Goal: Check status: Check status

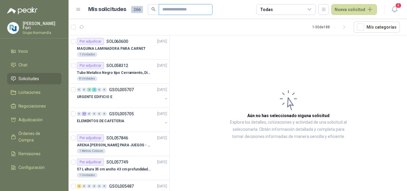
click at [172, 9] on input "text" at bounding box center [183, 9] width 42 height 10
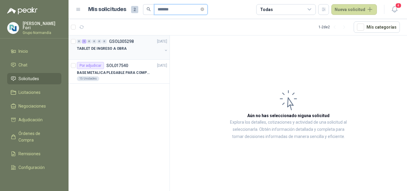
type input "*******"
click at [134, 47] on div "TABLET DE INGRESO A OBRA" at bounding box center [120, 48] width 86 height 7
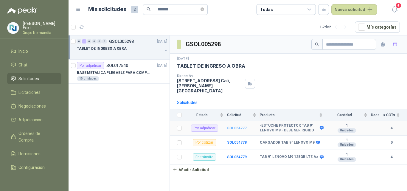
click at [237, 126] on b "SOL054777" at bounding box center [237, 128] width 20 height 4
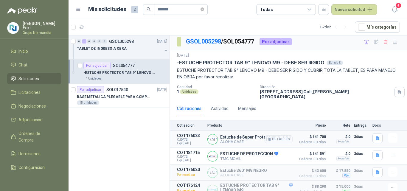
scroll to position [6, 0]
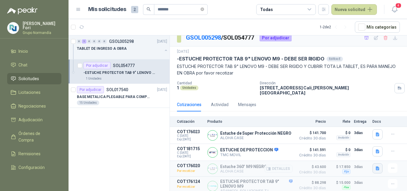
click at [375, 166] on icon "button" at bounding box center [377, 168] width 5 height 5
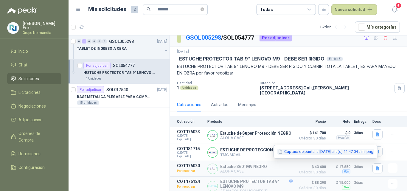
click at [333, 150] on button "Captura de pantalla [DATE] a la(s) 11.47.04 a.m..png" at bounding box center [325, 152] width 97 height 6
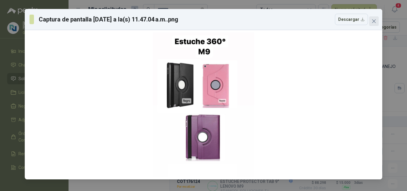
click at [376, 20] on icon "close" at bounding box center [374, 21] width 4 height 4
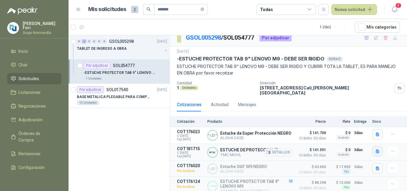
click at [376, 149] on icon "button" at bounding box center [378, 151] width 4 height 4
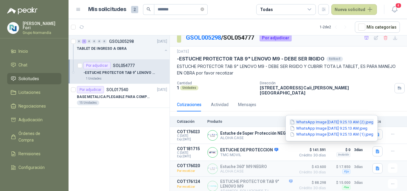
click at [345, 123] on button "WhatsApp Image [DATE] 9.25.13 AM (2).jpeg" at bounding box center [331, 122] width 85 height 6
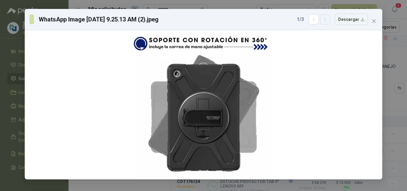
click at [325, 22] on button "button" at bounding box center [325, 19] width 10 height 10
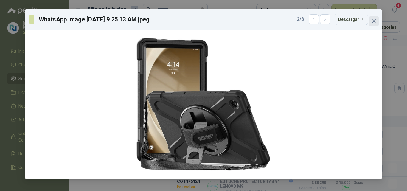
click at [374, 21] on icon "close" at bounding box center [374, 21] width 4 height 4
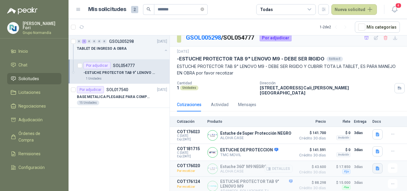
click at [375, 167] on icon "button" at bounding box center [377, 168] width 5 height 5
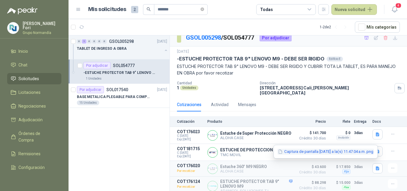
click at [302, 153] on button "Captura de pantalla [DATE] a la(s) 11.47.04 a.m..png" at bounding box center [325, 152] width 97 height 6
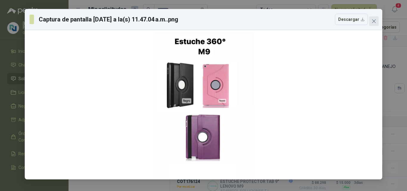
click at [373, 20] on icon "close" at bounding box center [374, 21] width 4 height 4
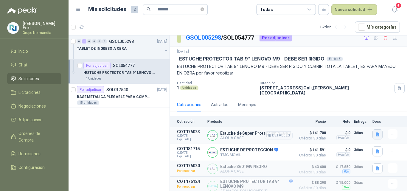
click at [375, 130] on button "button" at bounding box center [378, 134] width 10 height 10
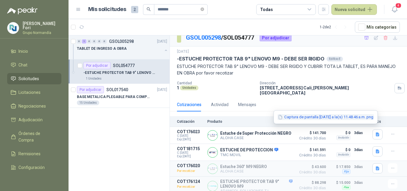
click at [339, 118] on button "Captura de pantalla [DATE] a la(s) 11.48.46 a.m..png" at bounding box center [325, 117] width 97 height 6
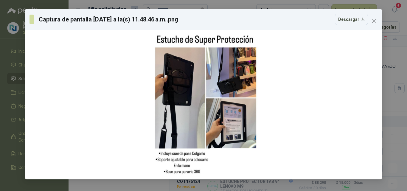
click at [378, 20] on span "Close" at bounding box center [374, 21] width 10 height 5
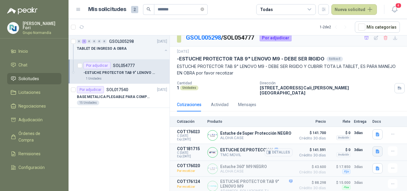
click at [375, 149] on icon "button" at bounding box center [377, 151] width 5 height 5
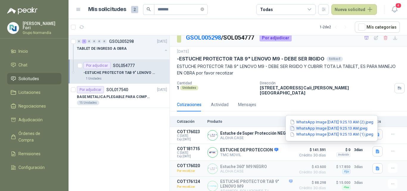
click at [333, 127] on button "WhatsApp Image [DATE] 9.25.13 AM.jpeg" at bounding box center [328, 128] width 79 height 6
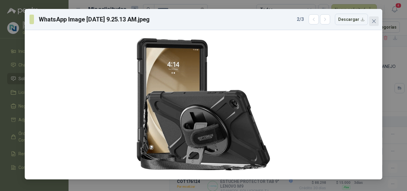
click at [372, 23] on icon "close" at bounding box center [374, 21] width 5 height 5
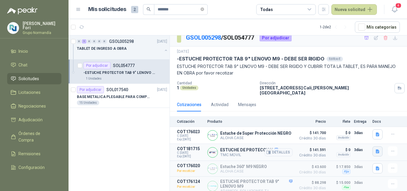
click at [376, 149] on icon "button" at bounding box center [378, 151] width 4 height 4
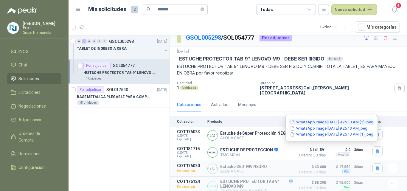
click at [340, 122] on button "WhatsApp Image [DATE] 9.25.13 AM (2).jpeg" at bounding box center [331, 122] width 85 height 6
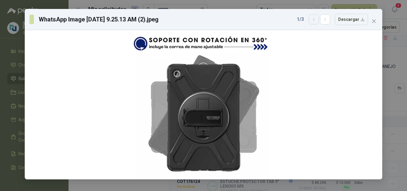
click at [312, 21] on button "button" at bounding box center [314, 19] width 10 height 10
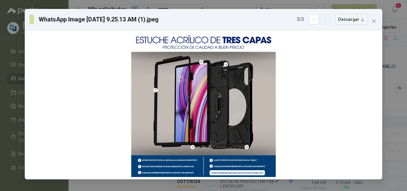
click at [326, 21] on icon "button" at bounding box center [325, 19] width 5 height 5
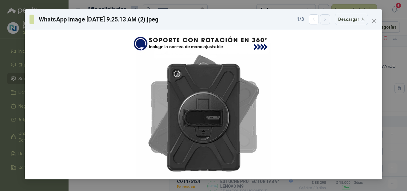
click at [326, 21] on icon "button" at bounding box center [325, 19] width 5 height 5
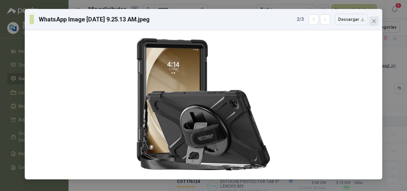
click at [373, 21] on icon "close" at bounding box center [374, 21] width 5 height 5
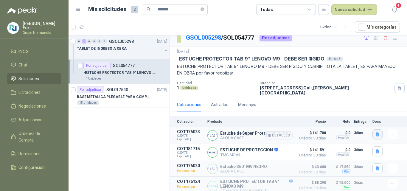
click at [376, 132] on icon "button" at bounding box center [378, 134] width 4 height 4
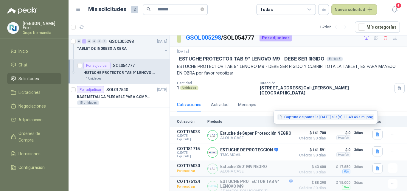
click at [294, 119] on button "Captura de pantalla [DATE] a la(s) 11.48.46 a.m..png" at bounding box center [325, 117] width 97 height 6
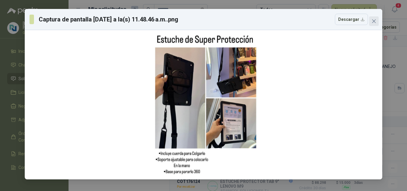
click at [375, 18] on button "Close" at bounding box center [374, 21] width 10 height 10
